Goal: Ask a question

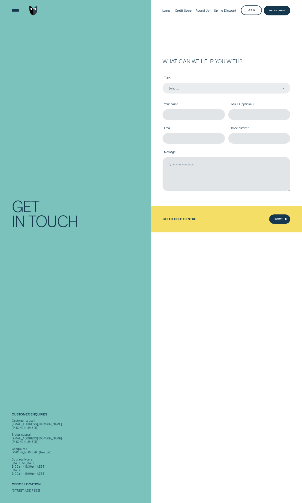
click at [180, 86] on div "Select..." at bounding box center [226, 88] width 128 height 11
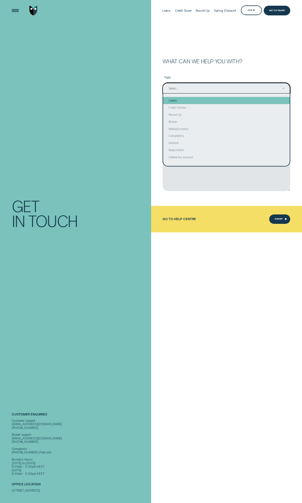
click at [182, 101] on div "Loans" at bounding box center [226, 100] width 126 height 7
type input "Loans"
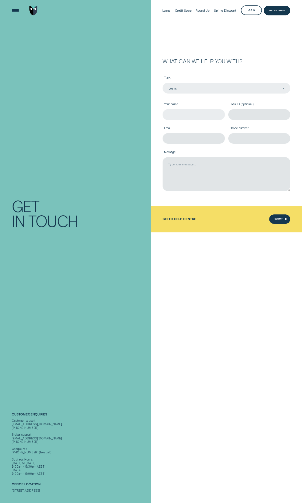
click at [178, 118] on input "Your name" at bounding box center [193, 114] width 62 height 11
type input "[PERSON_NAME]"
type input "[EMAIL_ADDRESS][DOMAIN_NAME]"
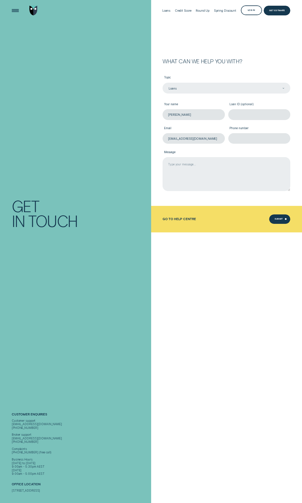
type input "0425746147"
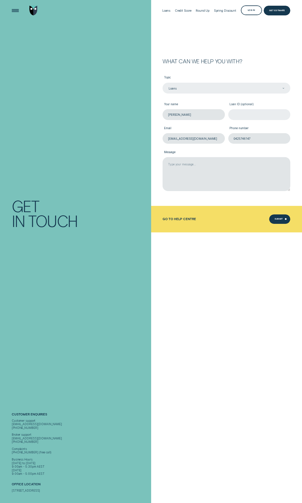
click at [248, 112] on input "Loan ID (optional)" at bounding box center [259, 114] width 62 height 11
paste input "284635"
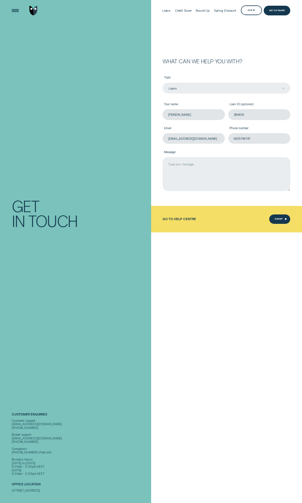
type input "284635"
click at [196, 170] on textarea "Message" at bounding box center [226, 174] width 128 height 34
drag, startPoint x: 179, startPoint y: 163, endPoint x: 198, endPoint y: 165, distance: 19.2
click at [198, 165] on textarea "Hi, can I get a top up of 25000 on my existing loan?" at bounding box center [226, 174] width 128 height 34
drag, startPoint x: 268, startPoint y: 165, endPoint x: 242, endPoint y: 166, distance: 25.7
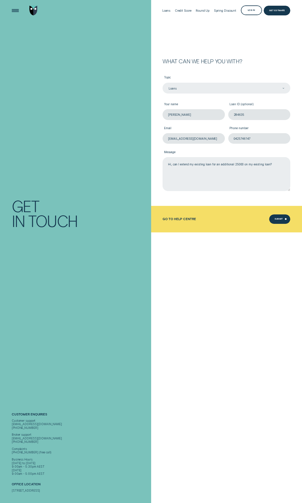
click at [242, 166] on textarea "Hi, can I extend my existing loan for an additional 25000 on my existing loan?" at bounding box center [226, 174] width 128 height 34
click at [258, 163] on textarea "Hi, can I extend my existing loan for an additional 25000?" at bounding box center [226, 174] width 128 height 34
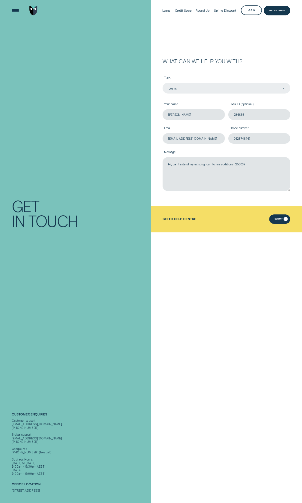
type textarea "Hi, can I extend my existing loan for an additional 25000?"
click at [280, 220] on div "Submit" at bounding box center [278, 220] width 8 height 2
